Goal: Information Seeking & Learning: Learn about a topic

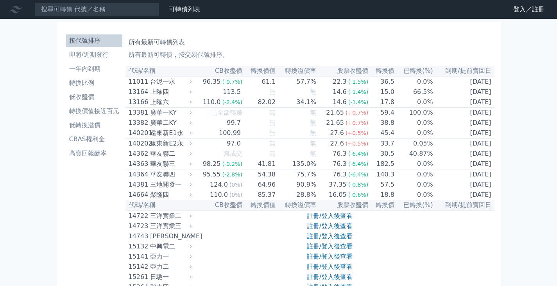
click at [97, 56] on li "即將/近期發行" at bounding box center [94, 54] width 56 height 9
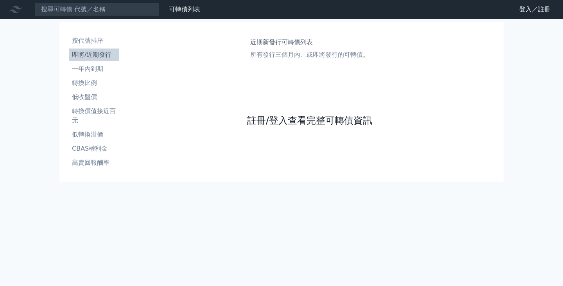
click at [327, 122] on link "註冊/登入查看完整可轉債資訊" at bounding box center [309, 120] width 125 height 13
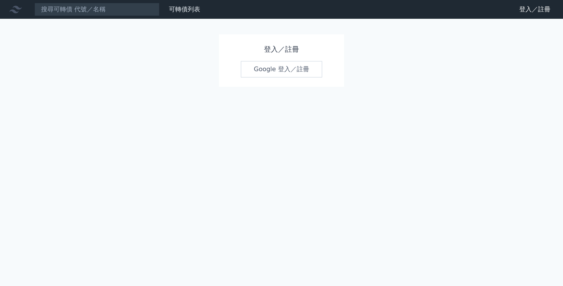
click at [293, 72] on link "Google 登入／註冊" at bounding box center [281, 69] width 81 height 16
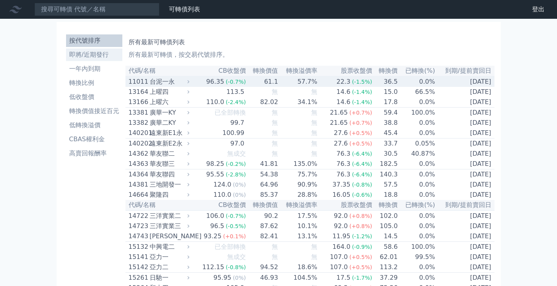
click at [101, 54] on li "即將/近期發行" at bounding box center [94, 54] width 56 height 9
